Goal: Task Accomplishment & Management: Manage account settings

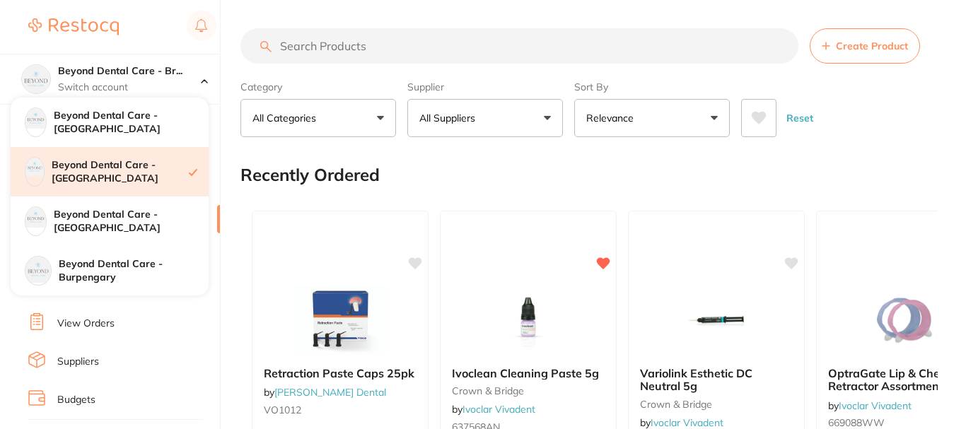
click at [172, 88] on p "Switch account" at bounding box center [129, 88] width 143 height 14
click at [170, 81] on p "Switch account" at bounding box center [129, 88] width 143 height 14
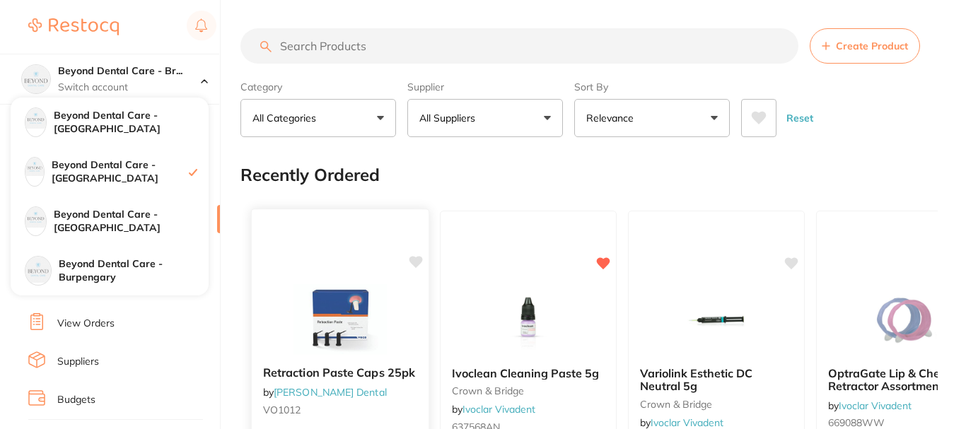
click at [126, 124] on h4 "Beyond Dental Care - [GEOGRAPHIC_DATA]" at bounding box center [131, 123] width 155 height 28
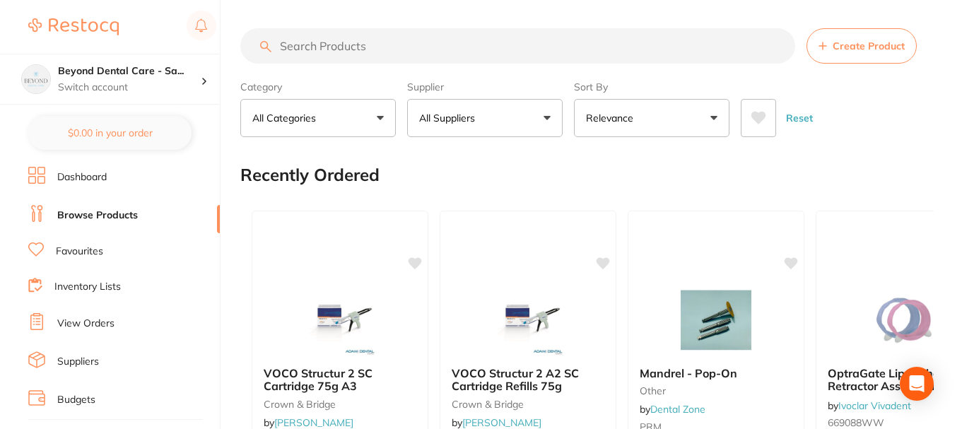
click at [72, 285] on link "Inventory Lists" at bounding box center [87, 287] width 66 height 14
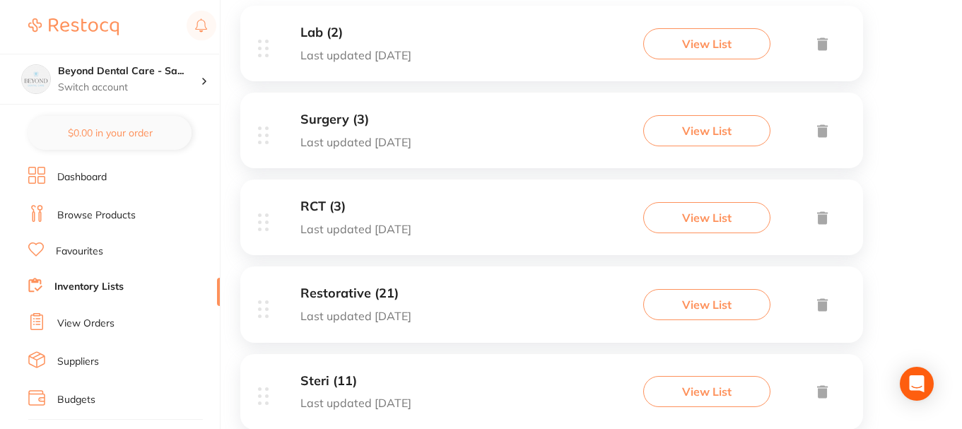
scroll to position [204, 0]
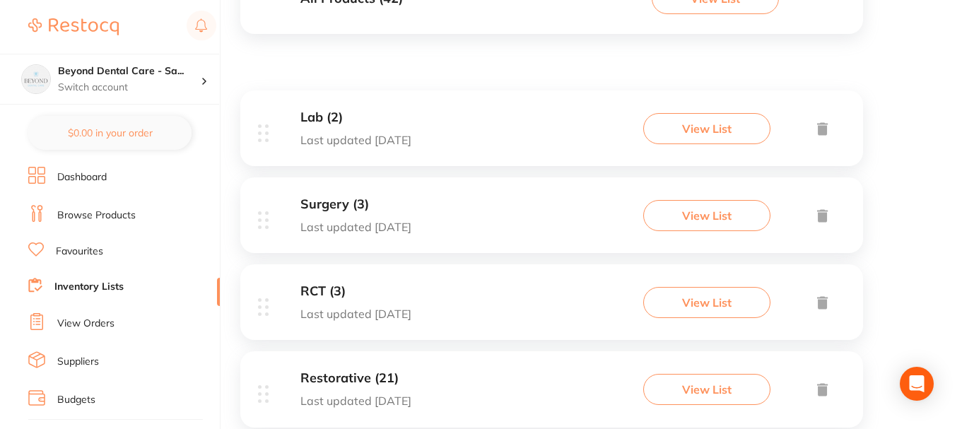
click at [409, 137] on div "Lab (2) Last updated [DATE] View List" at bounding box center [551, 128] width 623 height 76
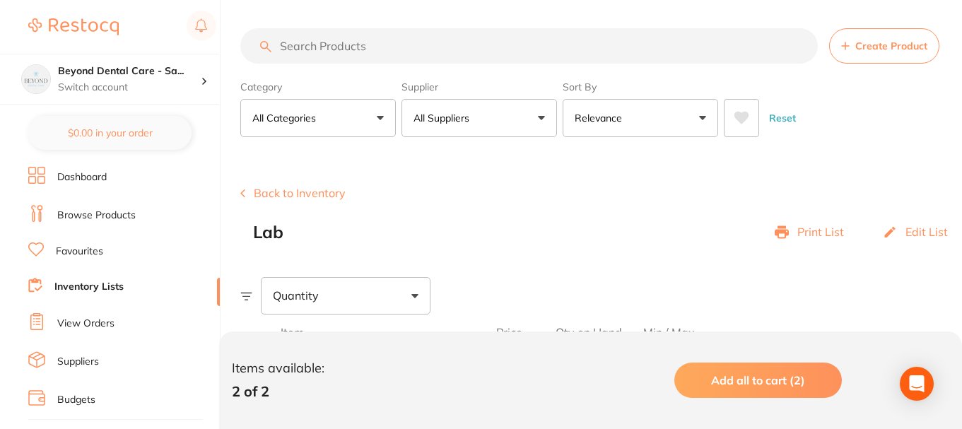
scroll to position [272, 0]
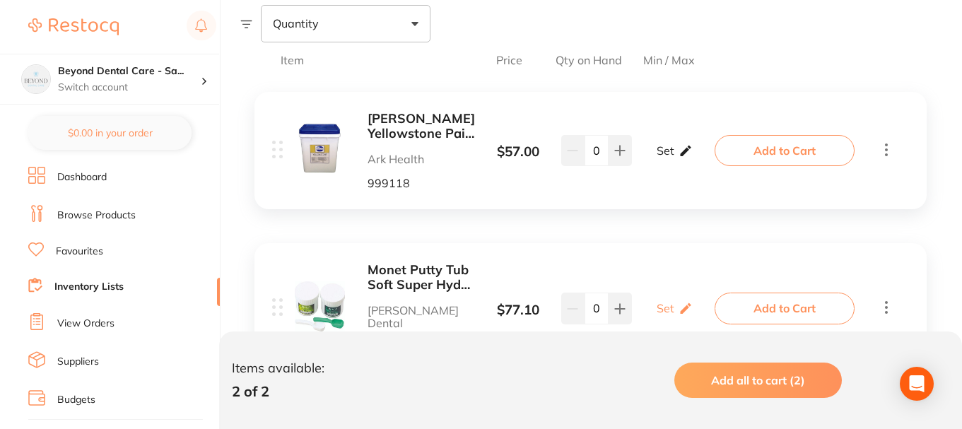
click at [683, 150] on icon at bounding box center [686, 150] width 14 height 15
click at [662, 158] on input "0" at bounding box center [654, 157] width 28 height 23
type input "1"
click at [698, 162] on input "0" at bounding box center [695, 157] width 28 height 23
type input "0"
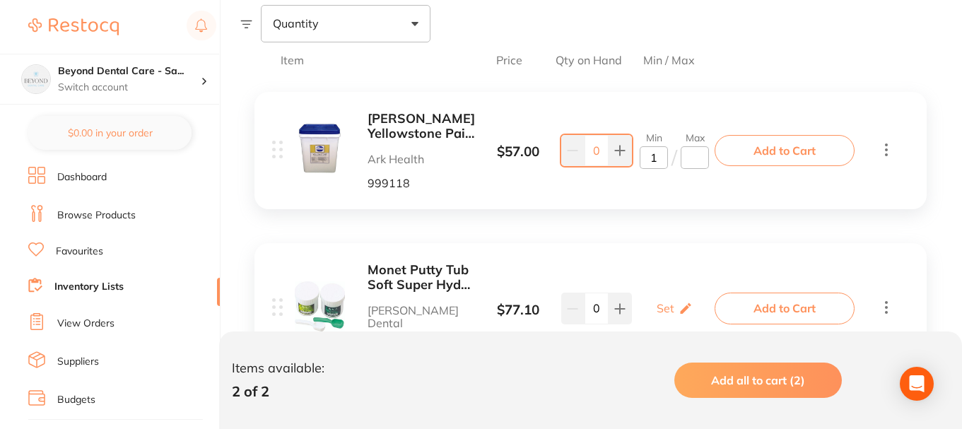
type input "1"
click at [670, 181] on div "[PERSON_NAME] Yellowstone Pail 5kg Ark Health 999118 $ 57.00 Min 1 / Max 1 0 Mi…" at bounding box center [495, 151] width 447 height 78
click at [619, 153] on icon at bounding box center [619, 150] width 11 height 11
type input "1"
click at [604, 180] on div "[PERSON_NAME] Yellowstone Pail 5kg Ark Health 999118 $ 57.00 Min 1 / Max 1 1 Mi…" at bounding box center [495, 151] width 447 height 78
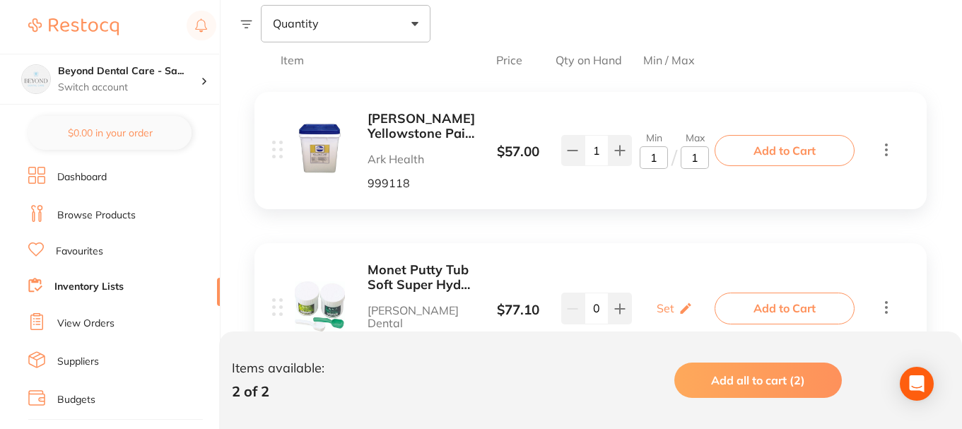
click at [674, 184] on div "[PERSON_NAME] Yellowstone Pail 5kg Ark Health 999118 $ 57.00 Min 1 / Max 1 1 Mi…" at bounding box center [495, 151] width 447 height 78
type input "1"
click at [681, 219] on div "[PERSON_NAME] Yellowstone Pail 5kg Ark Health 999118 $ 57.00 Min 1 / Max 1 1 Mi…" at bounding box center [590, 239] width 701 height 322
drag, startPoint x: 668, startPoint y: 237, endPoint x: 661, endPoint y: 250, distance: 15.2
click at [667, 240] on div "[PERSON_NAME] Yellowstone Pail 5kg Ark Health 999118 $ 57.00 Min 1 / Max 1 1 Mi…" at bounding box center [590, 239] width 701 height 322
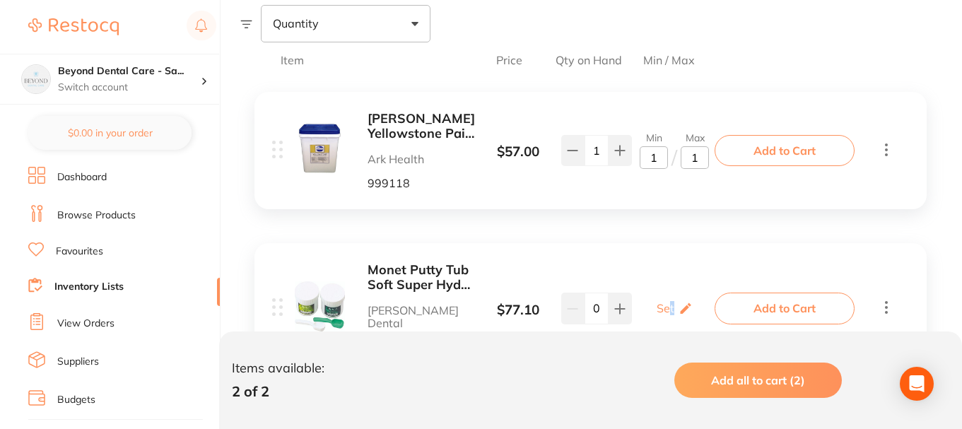
click at [640, 277] on div "[PERSON_NAME] Yellowstone Pail 5kg Ark Health 999118 $ 57.00 Min 1 / Max 1 1 Mi…" at bounding box center [590, 239] width 701 height 322
click at [676, 264] on div "Monet Putty Tub Soft Super Hydro Fast Set 2x400g [PERSON_NAME] Dental MOPUTY $ …" at bounding box center [495, 308] width 447 height 91
drag, startPoint x: 666, startPoint y: 227, endPoint x: 672, endPoint y: 199, distance: 28.3
click at [666, 220] on div "[PERSON_NAME] Yellowstone Pail 5kg Ark Health 999118 $ 57.00 Min 1 / Max 1 1 Mi…" at bounding box center [590, 239] width 701 height 322
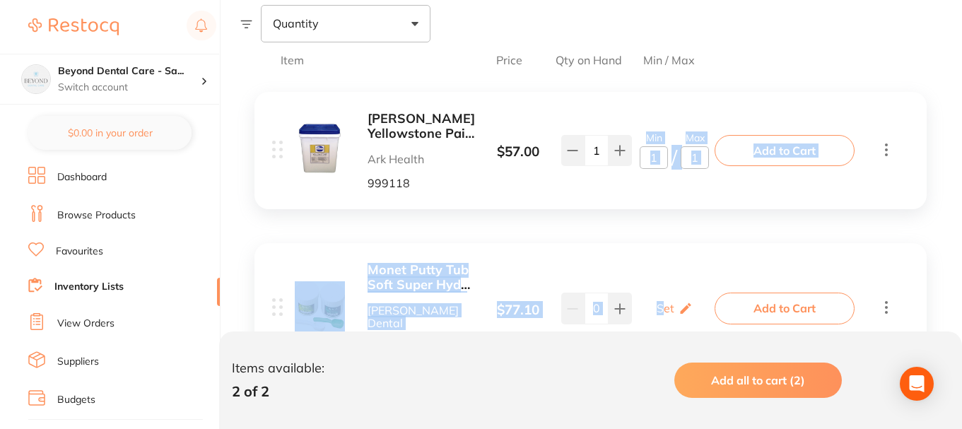
click at [672, 192] on div "[PERSON_NAME] Yellowstone Pail 5kg Ark Health 999118 $ 57.00 Min 1 / Max 1 1 Mi…" at bounding box center [590, 150] width 672 height 117
click at [622, 177] on div "[PERSON_NAME] Yellowstone Pail 5kg Ark Health 999118 $ 57.00 Min 1 / Max 1 1 Mi…" at bounding box center [495, 151] width 447 height 78
drag, startPoint x: 647, startPoint y: 247, endPoint x: 622, endPoint y: 136, distance: 113.0
click at [644, 235] on div "[PERSON_NAME] Yellowstone Pail 5kg Ark Health 999118 $ 57.00 Min 1 / Max 1 1 Mi…" at bounding box center [590, 239] width 701 height 322
click at [553, 119] on div "[PERSON_NAME] Yellowstone Pail 5kg Ark Health 999118 $ 57.00 Min 1 / Max 1 1 Mi…" at bounding box center [590, 239] width 701 height 322
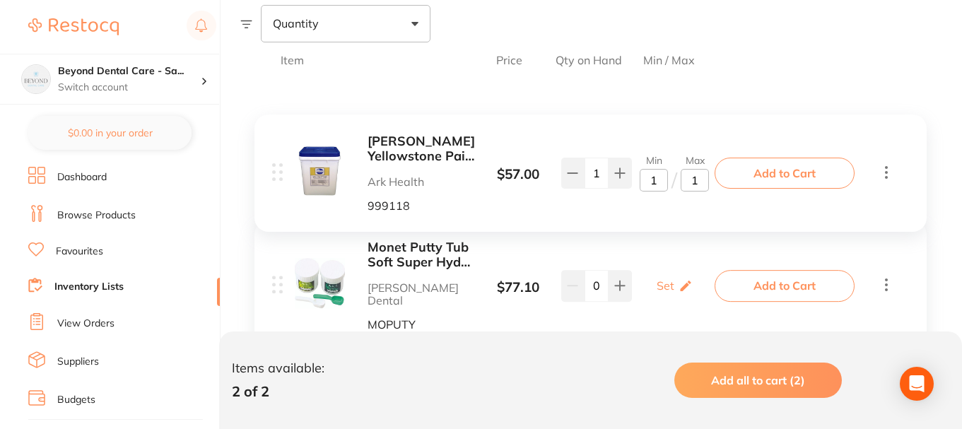
click at [670, 109] on div "[PERSON_NAME] Yellowstone Pail 5kg Ark Health 999118 $ 57.00 Min 1 / Max 1 1 Mi…" at bounding box center [590, 239] width 701 height 322
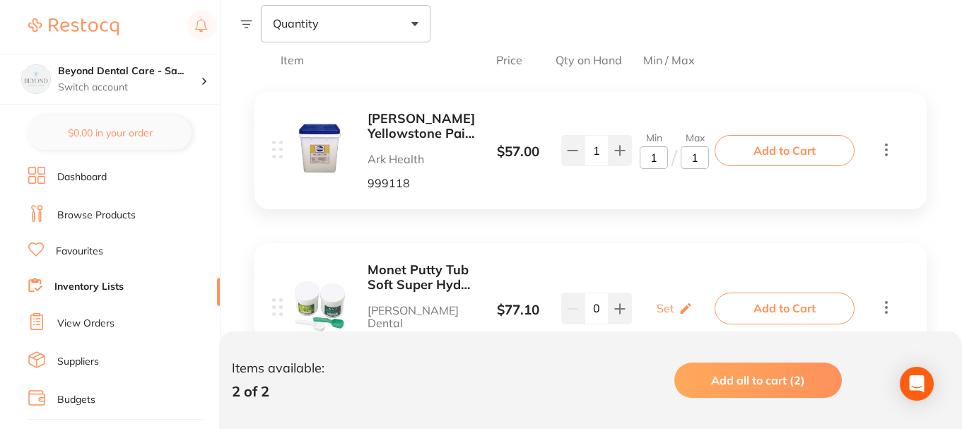
click at [664, 194] on div "[PERSON_NAME] Yellowstone Pail 5kg Ark Health 999118 $ 57.00 Min 1 / Max 1 1 Mi…" at bounding box center [590, 150] width 672 height 117
click at [667, 302] on p "Set" at bounding box center [666, 308] width 18 height 13
click at [655, 308] on input "0" at bounding box center [654, 316] width 28 height 23
type input "1"
click at [693, 311] on input "0" at bounding box center [695, 316] width 28 height 23
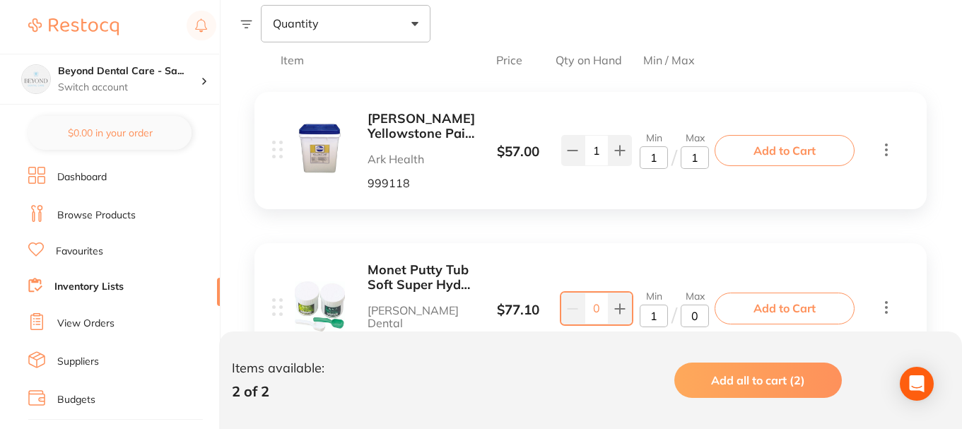
type input "0"
type input "3"
click at [696, 305] on input "3" at bounding box center [695, 316] width 28 height 23
type input "4"
click at [625, 351] on div "Items available: 2 of 2 Add all to cart (2)" at bounding box center [590, 381] width 743 height 98
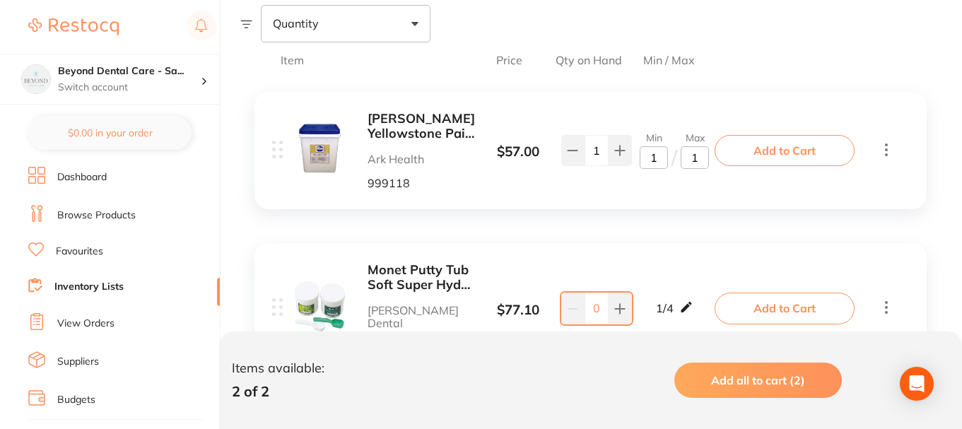
click at [688, 303] on icon at bounding box center [686, 307] width 11 height 11
click at [697, 307] on input "4" at bounding box center [695, 316] width 28 height 23
type input "2"
click at [670, 338] on div "Items available: 2 of 2 Add all to cart (2)" at bounding box center [590, 381] width 743 height 98
click at [695, 155] on input "1" at bounding box center [695, 157] width 28 height 23
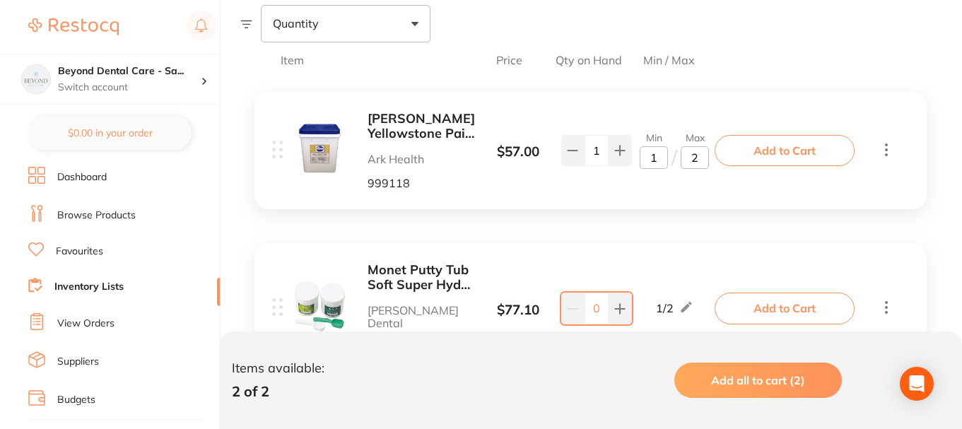
type input "2"
click at [699, 184] on div "[PERSON_NAME] Yellowstone Pail 5kg Ark Health 999118 $ 57.00 Min 1 / Max 2 1 Mi…" at bounding box center [495, 151] width 447 height 78
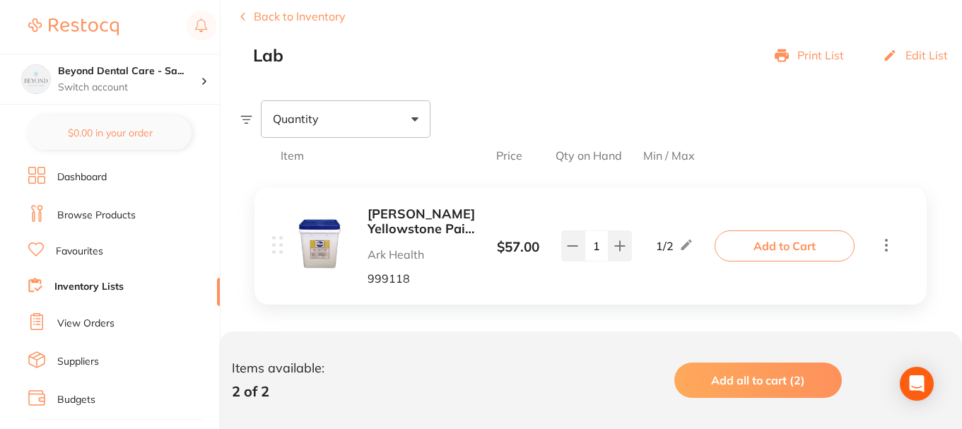
scroll to position [201, 0]
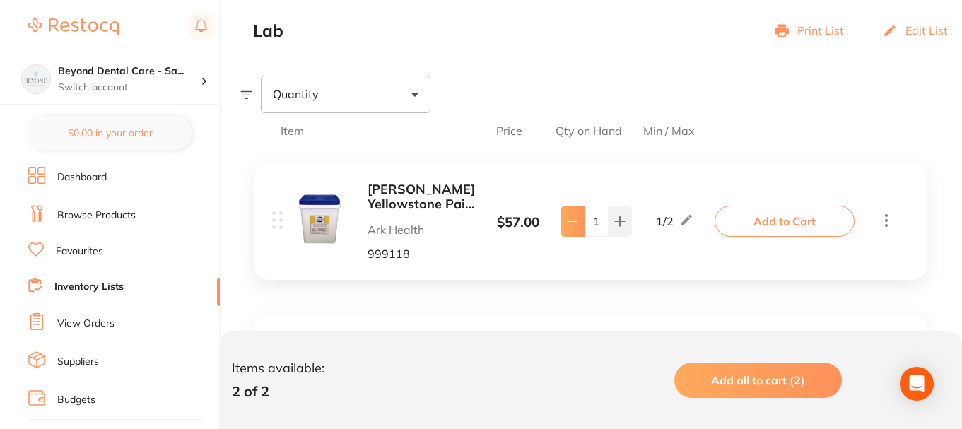
click at [575, 225] on icon at bounding box center [572, 221] width 11 height 11
click at [624, 218] on icon at bounding box center [619, 221] width 11 height 11
click at [641, 80] on div "Quantity" at bounding box center [601, 94] width 722 height 37
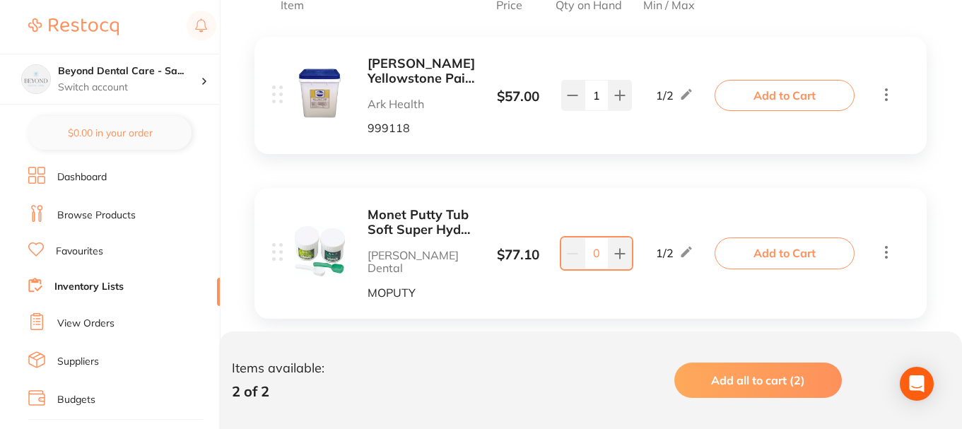
scroll to position [343, 0]
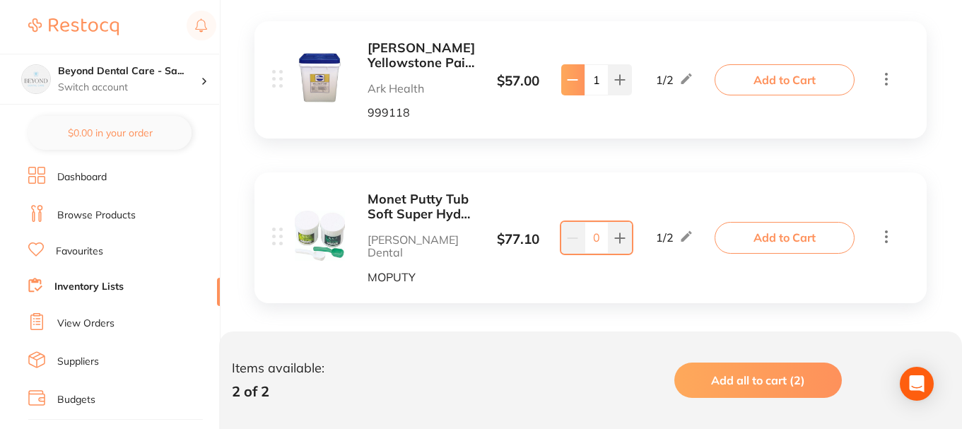
click at [571, 78] on icon at bounding box center [572, 79] width 11 height 11
click at [685, 229] on icon at bounding box center [686, 236] width 14 height 15
click at [673, 187] on div "Monet Putty Tub Soft Super Hydro Fast Set 2x400g [PERSON_NAME] Dental MOPUTY $ …" at bounding box center [590, 237] width 672 height 131
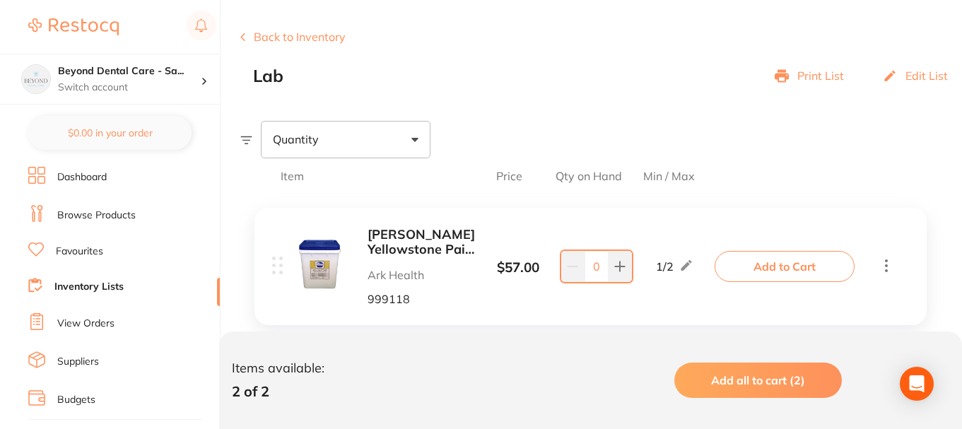
scroll to position [201, 0]
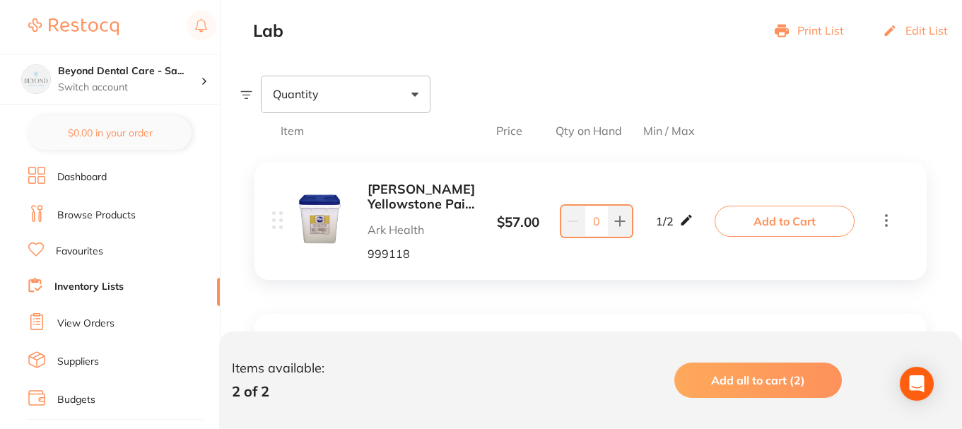
click at [686, 222] on icon at bounding box center [686, 220] width 11 height 11
click at [675, 199] on div "[PERSON_NAME] Yellowstone Pail 5kg Ark Health 999118 $ 57.00 Min 1 / Max 2 0 Mi…" at bounding box center [495, 221] width 447 height 78
click at [676, 179] on div "[PERSON_NAME] Yellowstone Pail 5kg Ark Health 999118 $ 57.00 Min 1 / Max 2 0 Mi…" at bounding box center [590, 221] width 672 height 117
click at [623, 221] on icon at bounding box center [619, 221] width 11 height 11
type input "1"
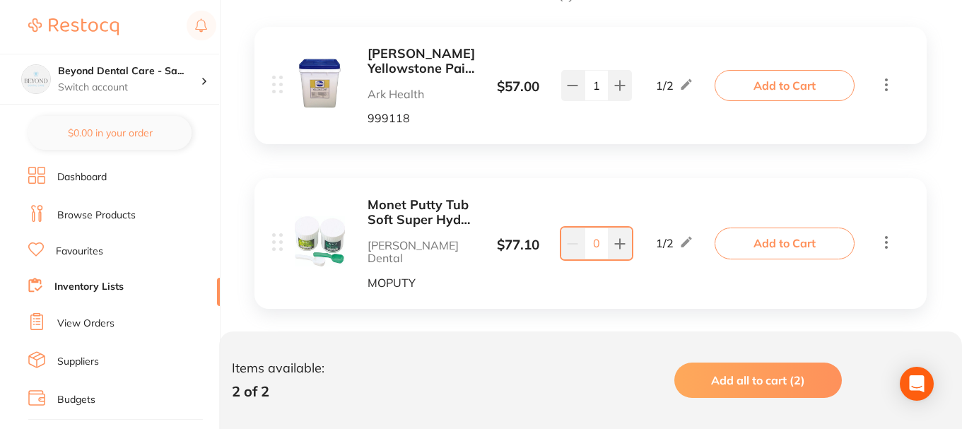
scroll to position [343, 0]
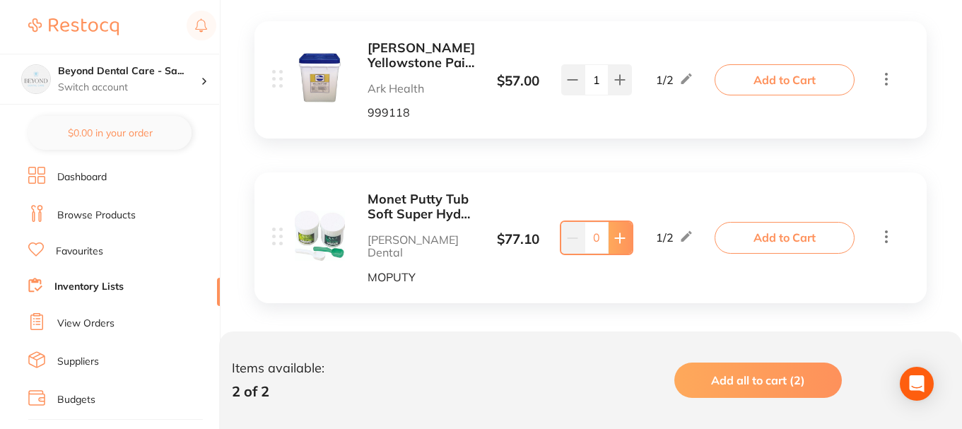
click at [620, 233] on icon at bounding box center [619, 237] width 9 height 9
type input "1"
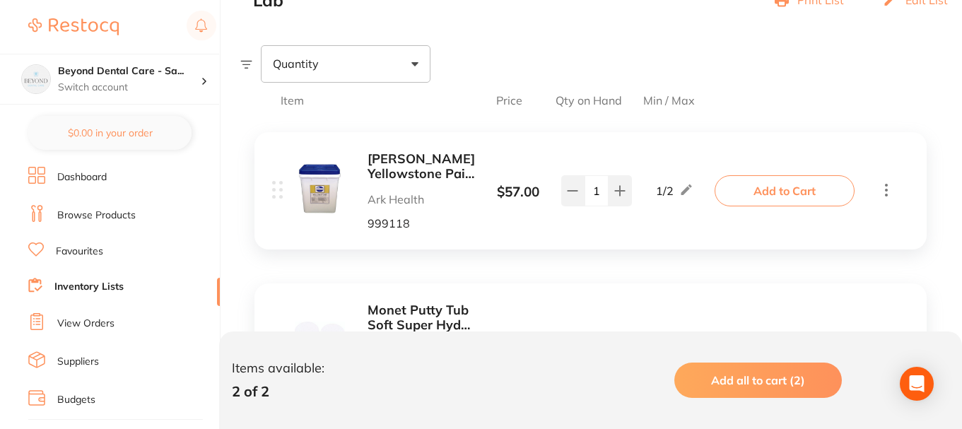
scroll to position [201, 0]
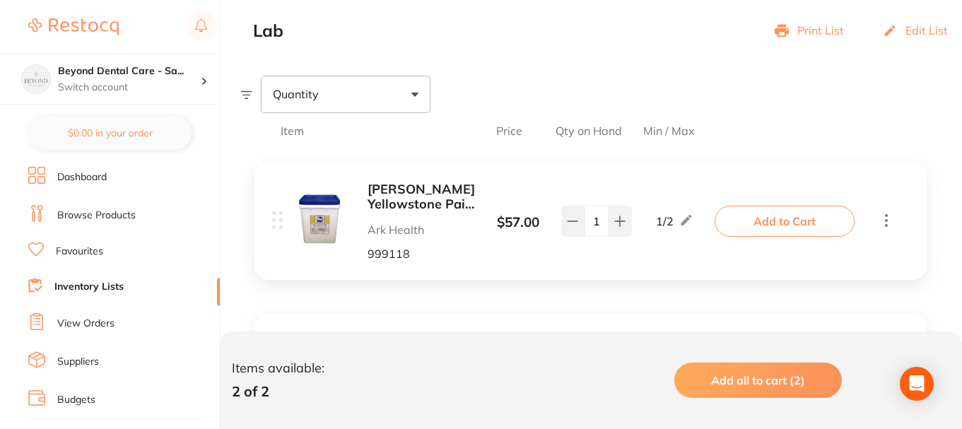
click at [110, 280] on link "Inventory Lists" at bounding box center [88, 287] width 69 height 14
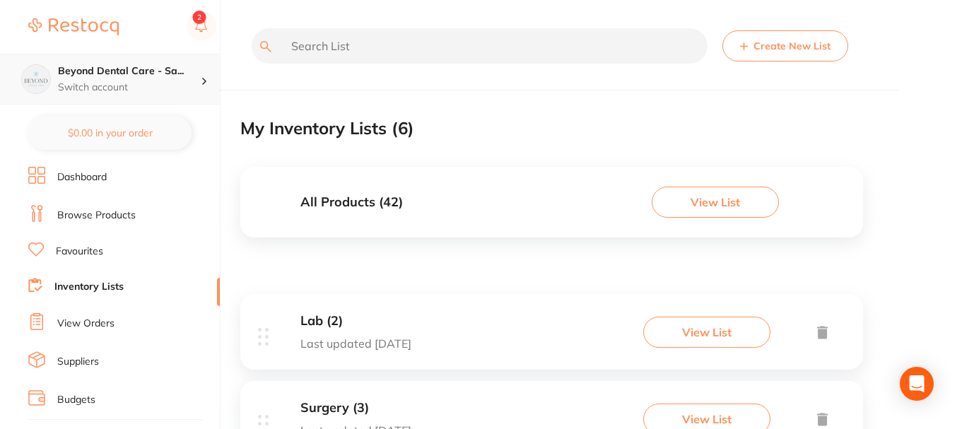
click at [150, 83] on p "Switch account" at bounding box center [129, 88] width 143 height 14
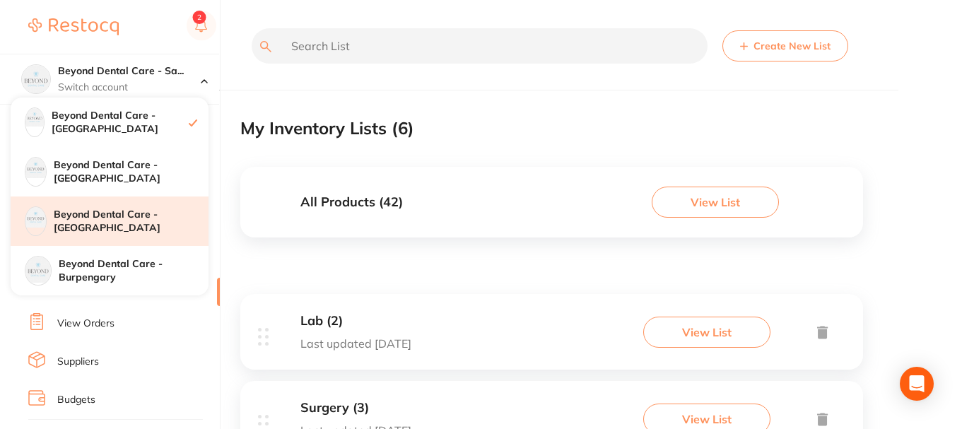
click at [112, 225] on h4 "Beyond Dental Care - [GEOGRAPHIC_DATA]" at bounding box center [131, 222] width 155 height 28
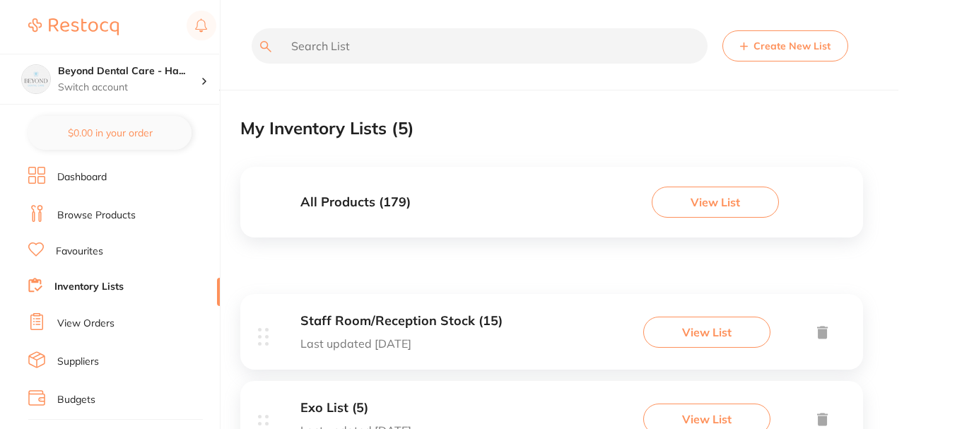
click at [66, 320] on link "View Orders" at bounding box center [85, 324] width 57 height 14
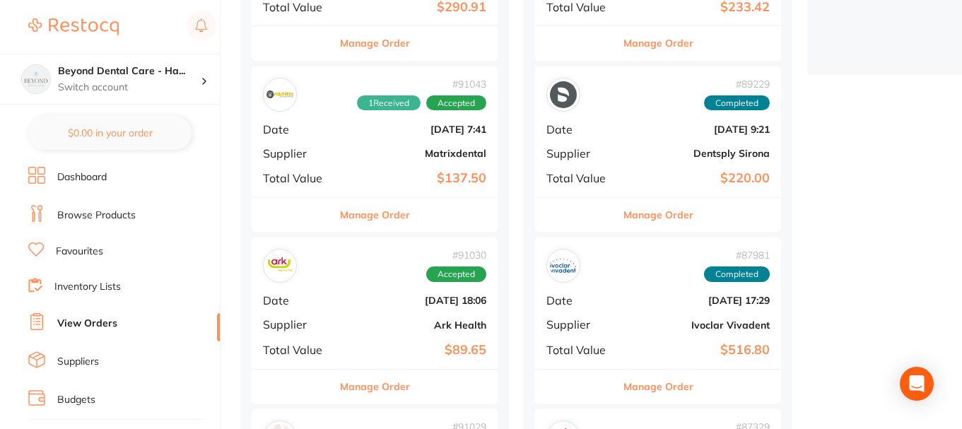
scroll to position [495, 0]
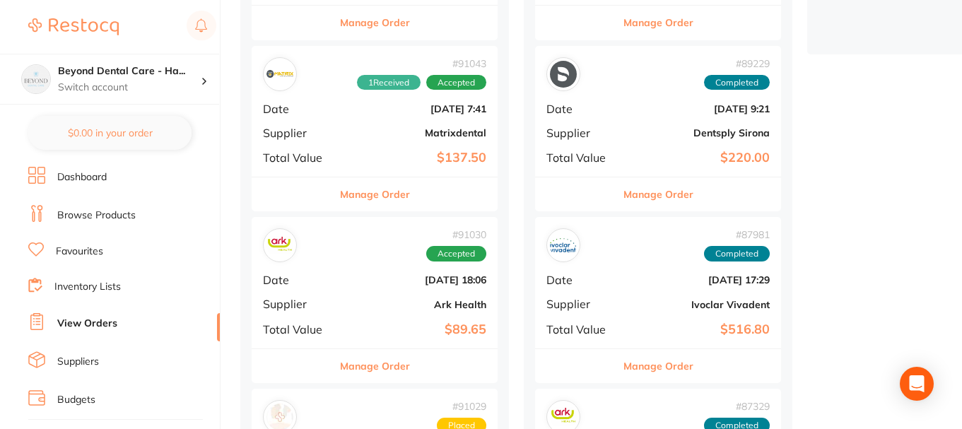
click at [363, 131] on b "Matrixdental" at bounding box center [415, 132] width 141 height 11
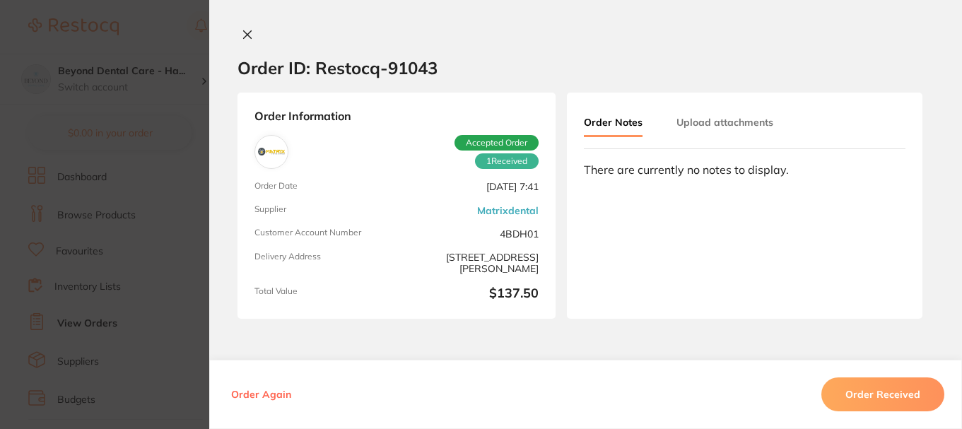
scroll to position [283, 0]
drag, startPoint x: 385, startPoint y: 68, endPoint x: 462, endPoint y: 66, distance: 77.8
click at [462, 66] on section "Order ID: Restocq- 91043" at bounding box center [585, 67] width 753 height 49
click at [454, 63] on section "Order ID: Restocq- 91043" at bounding box center [585, 67] width 753 height 49
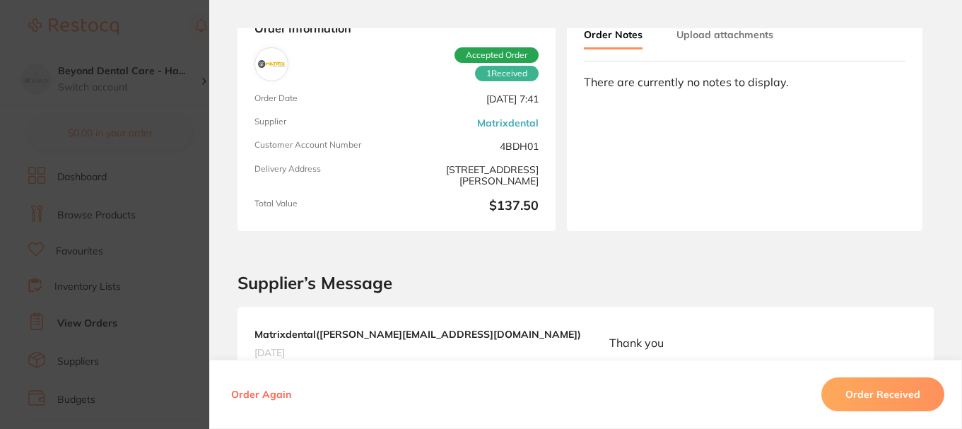
scroll to position [0, 0]
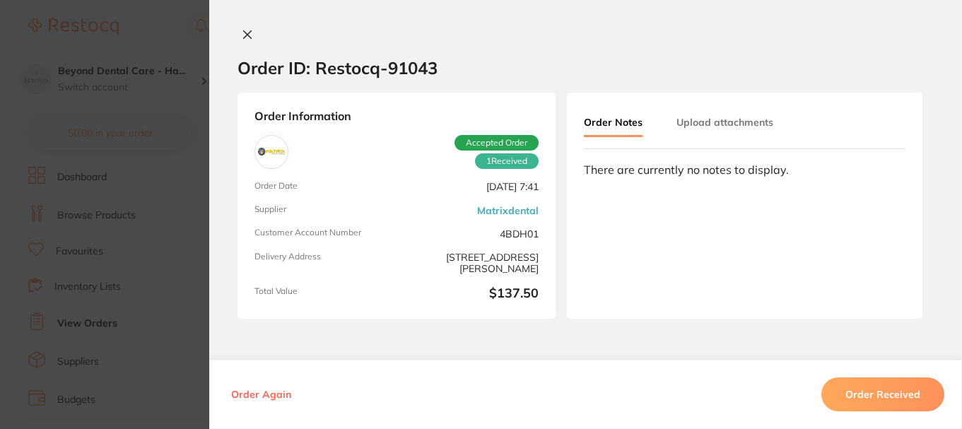
click at [421, 139] on div "1 Received Accepted Order" at bounding box center [470, 152] width 136 height 35
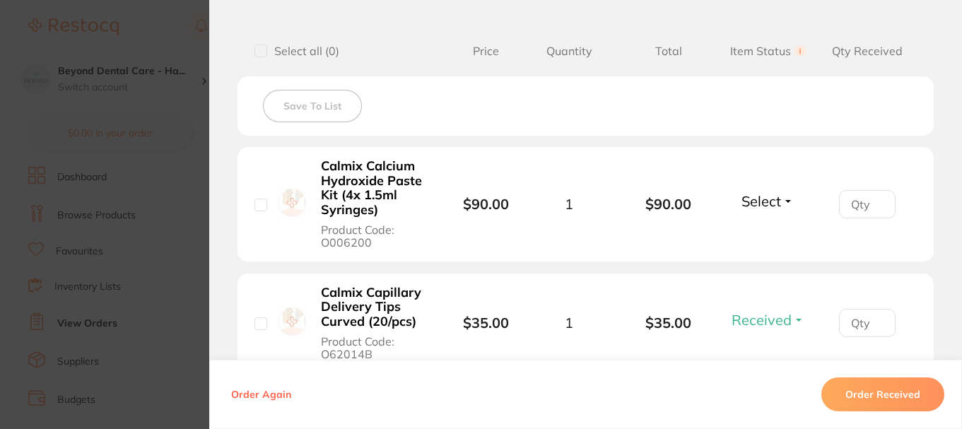
scroll to position [495, 0]
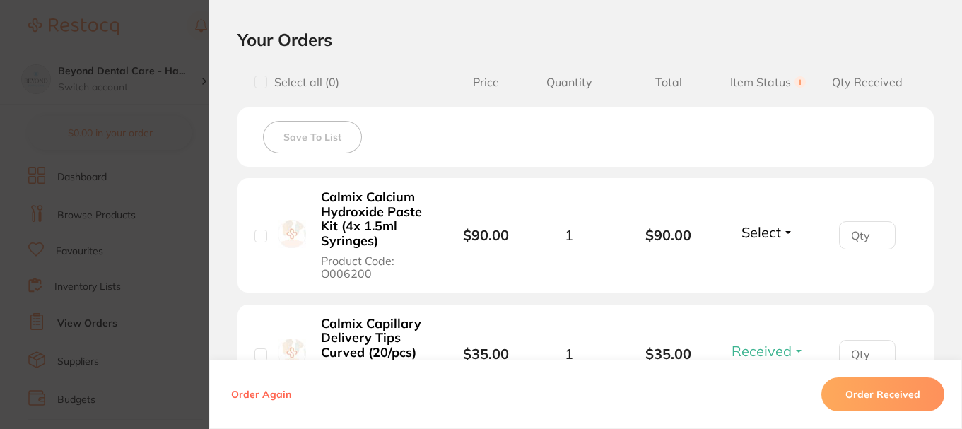
drag, startPoint x: 397, startPoint y: 241, endPoint x: 311, endPoint y: 197, distance: 96.1
click at [311, 197] on div "Calmix Calcium Hydroxide Paste Kit (4x 1.5ml Syringes) Product Code: O006200" at bounding box center [353, 235] width 199 height 92
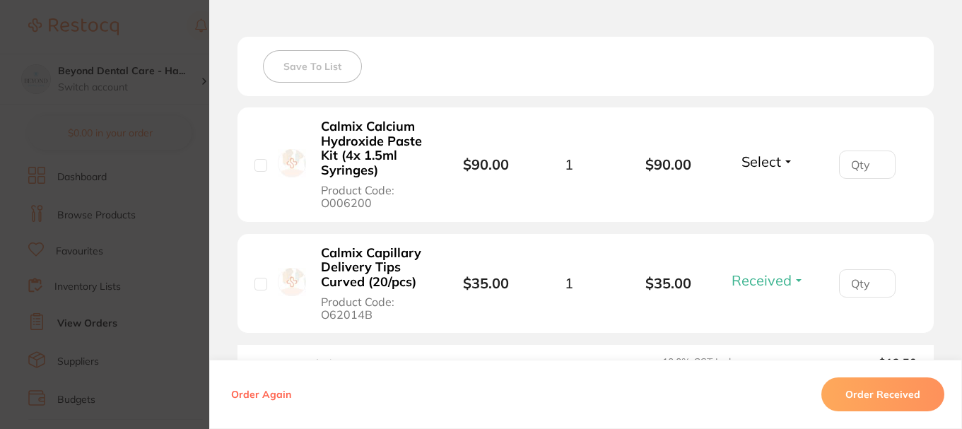
click at [302, 29] on div "Select all ( 0 ) Price Quantity Total Item Status You can use this feature to t…" at bounding box center [586, 203] width 696 height 419
drag, startPoint x: 131, startPoint y: 38, endPoint x: 155, endPoint y: 21, distance: 29.4
click at [134, 37] on section "Order ID: Restocq- 91043 Order Information 1 Received Accepted Order Order Date…" at bounding box center [481, 214] width 962 height 429
